Goal: Navigation & Orientation: Understand site structure

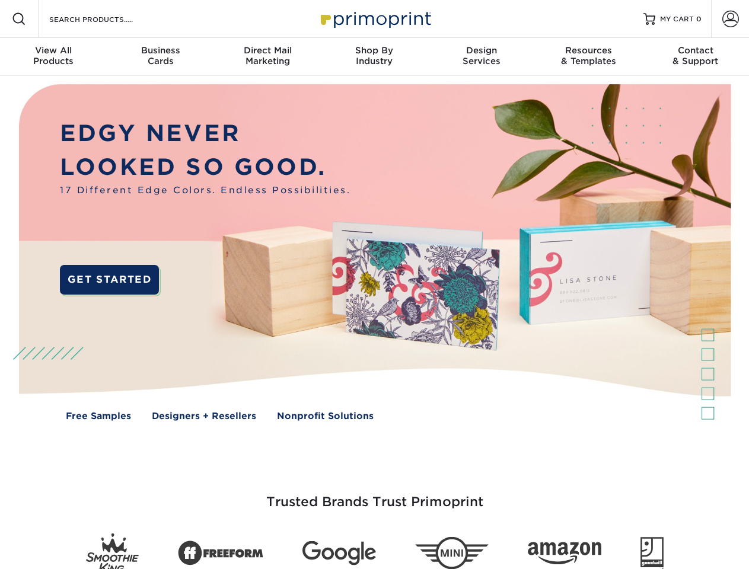
click at [374, 285] on img at bounding box center [374, 261] width 741 height 371
click at [19, 19] on span at bounding box center [19, 19] width 14 height 14
click at [730, 19] on span at bounding box center [730, 19] width 17 height 17
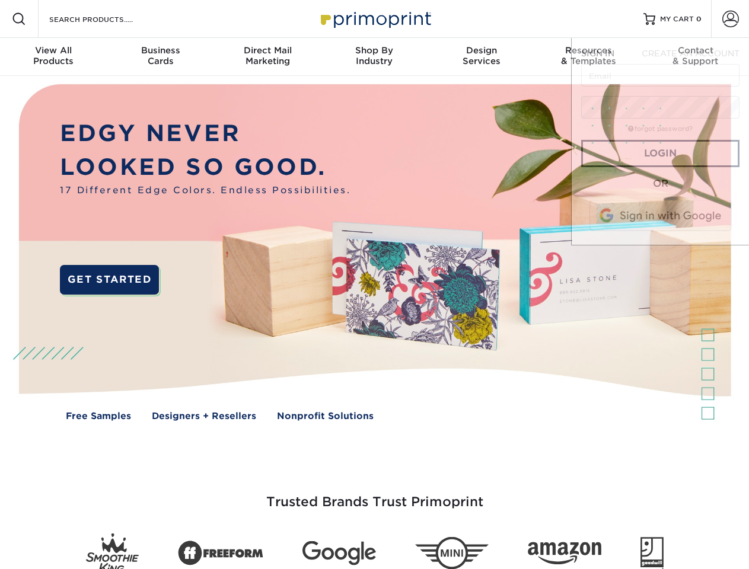
click at [53, 57] on div "View All Products" at bounding box center [53, 55] width 107 height 21
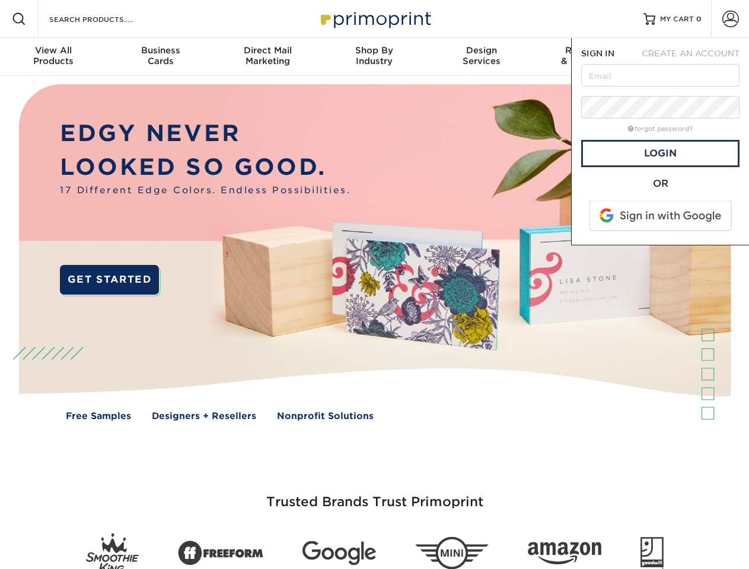
click at [160, 57] on div "Business Cards" at bounding box center [160, 55] width 107 height 21
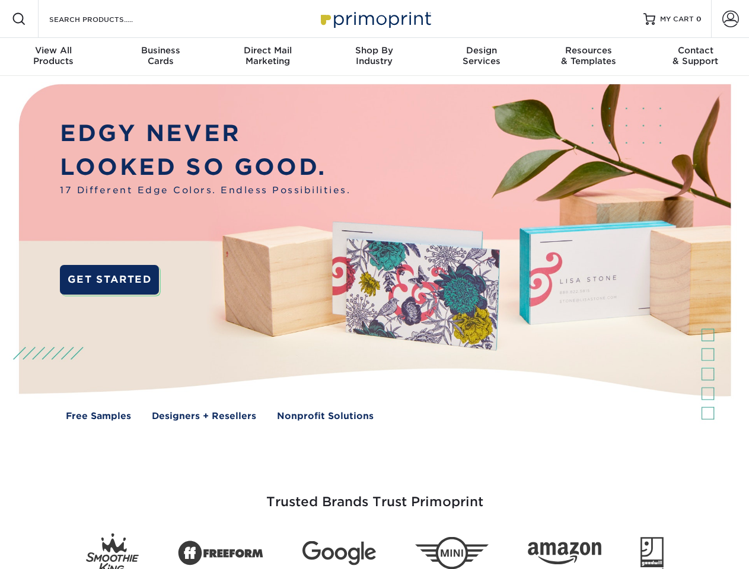
click at [267, 57] on div "Direct Mail Marketing" at bounding box center [267, 55] width 107 height 21
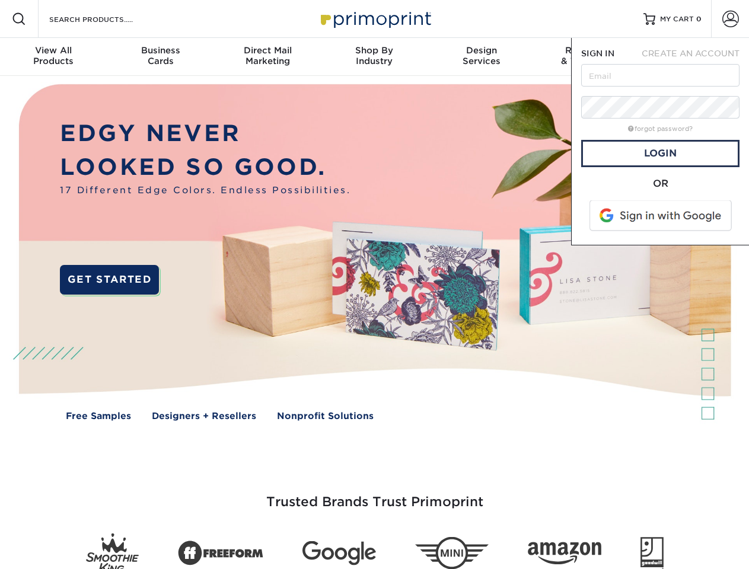
click at [374, 57] on div "Shop By Industry" at bounding box center [374, 55] width 107 height 21
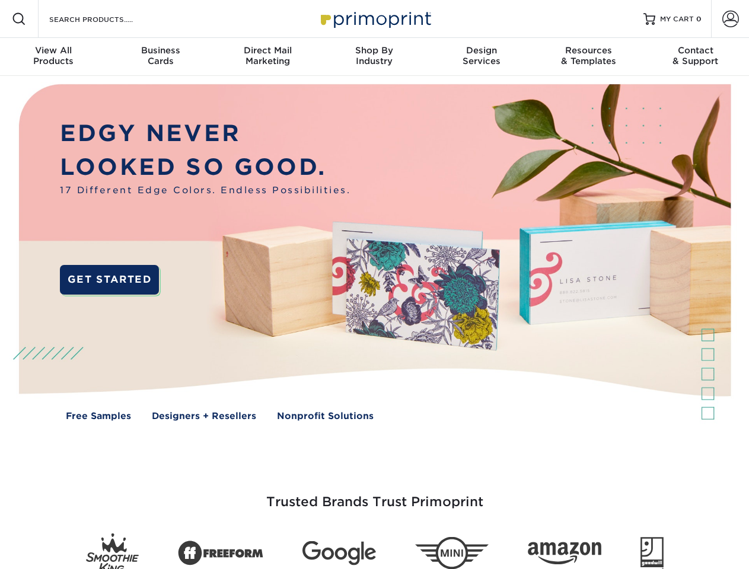
click at [481, 57] on div "Design Services" at bounding box center [481, 55] width 107 height 21
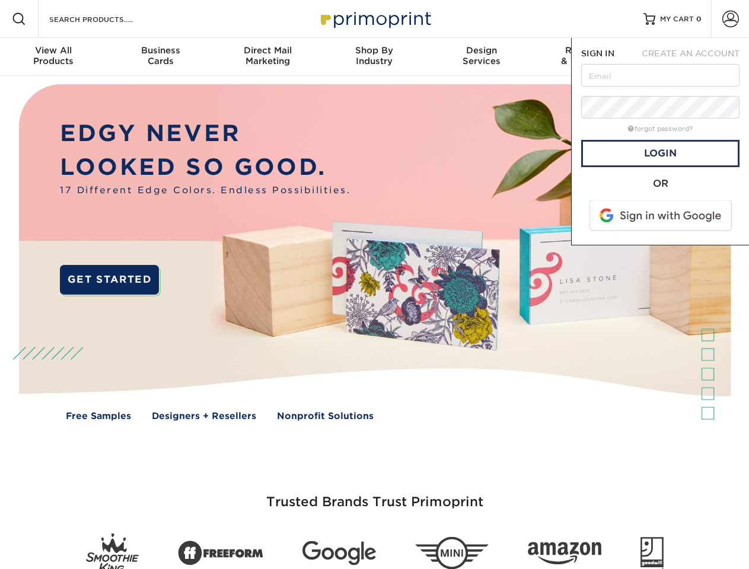
click at [588, 57] on span "SIGN IN" at bounding box center [597, 53] width 33 height 9
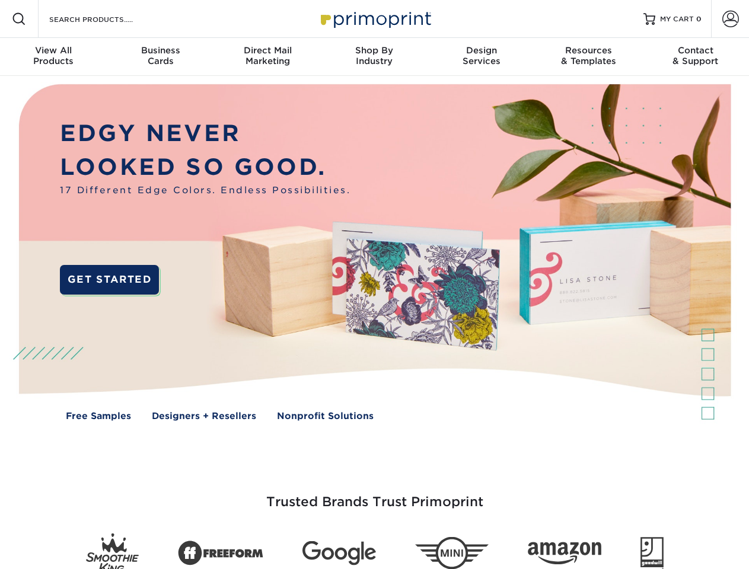
click at [695, 57] on div "Contact & Support" at bounding box center [695, 55] width 107 height 21
